Goal: Information Seeking & Learning: Learn about a topic

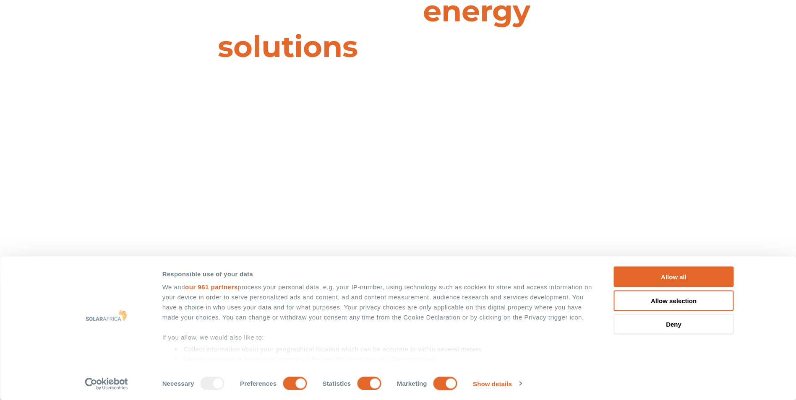
scroll to position [252, 0]
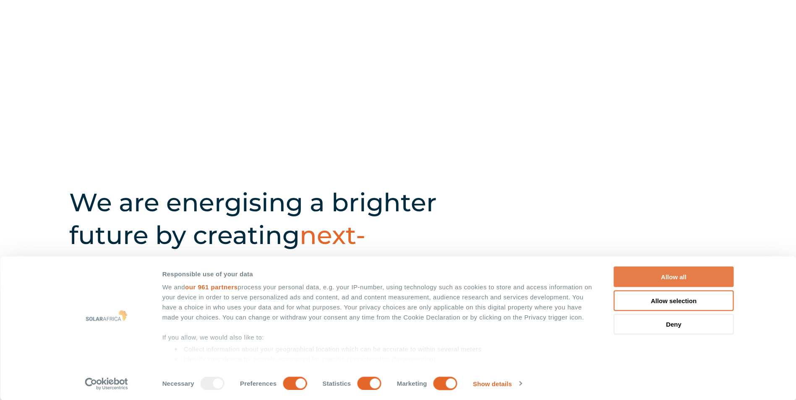
click at [684, 273] on button "Allow all" at bounding box center [674, 277] width 120 height 21
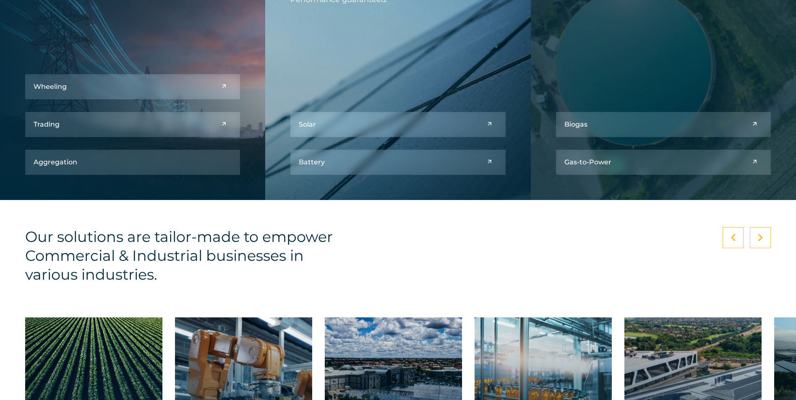
scroll to position [1133, 0]
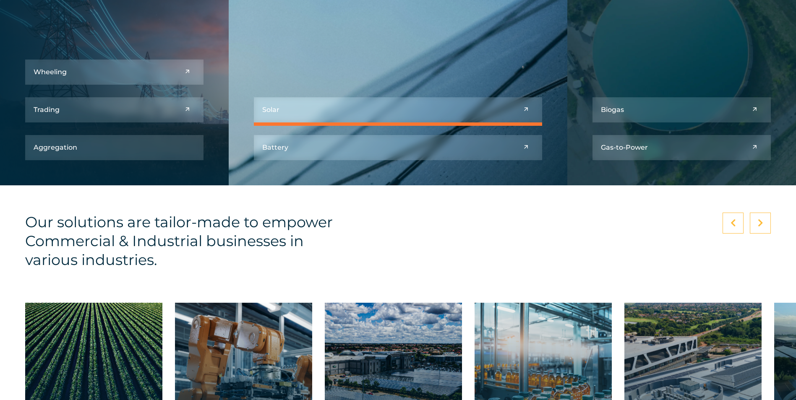
click at [336, 110] on link at bounding box center [398, 109] width 288 height 25
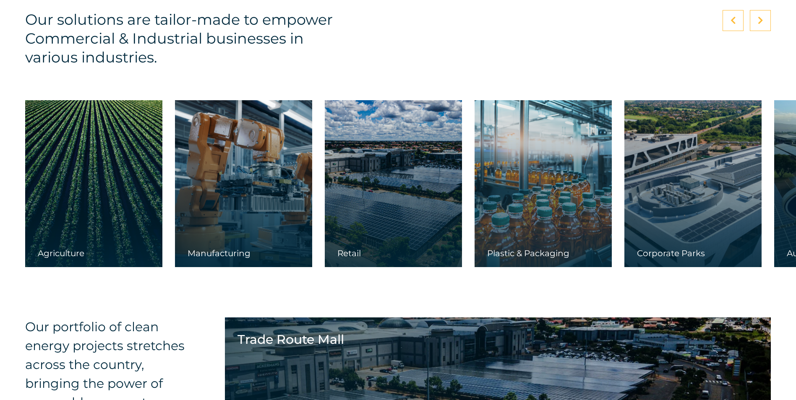
scroll to position [1385, 0]
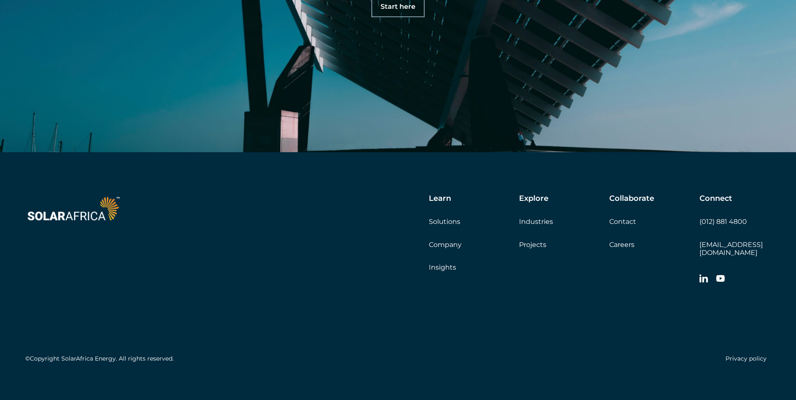
scroll to position [4074, 0]
